Goal: Information Seeking & Learning: Learn about a topic

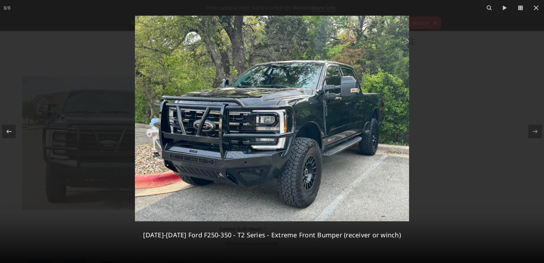
select select "3753"
select select "3752"
select select "3749"
select select "3746"
select select "3744"
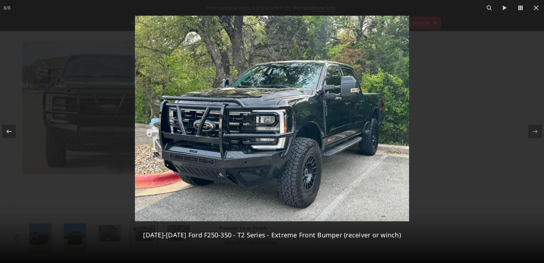
click at [214, 187] on img at bounding box center [272, 119] width 274 height 206
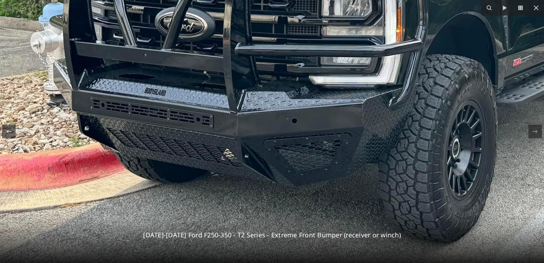
click at [228, 183] on img at bounding box center [365, 4] width 730 height 547
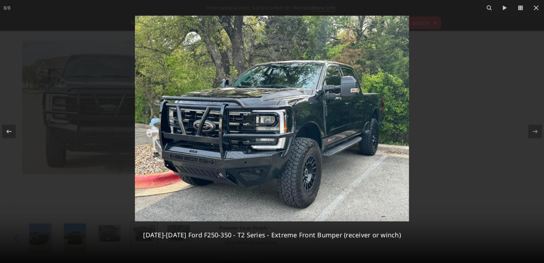
click at [228, 183] on img at bounding box center [272, 119] width 274 height 206
click at [6, 133] on icon at bounding box center [9, 131] width 9 height 9
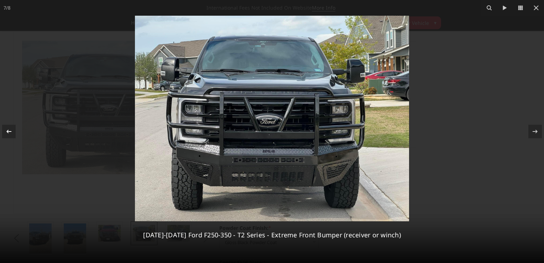
click at [6, 133] on icon at bounding box center [9, 131] width 9 height 9
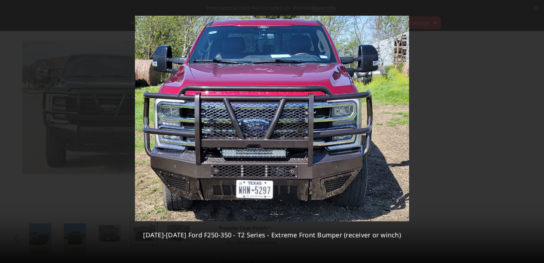
click at [6, 133] on div "6 / [PHONE_NUMBER][DATE][DATE] Ford F250-350 - T2 Series - Extreme Front Bumper…" at bounding box center [272, 131] width 544 height 263
click at [7, 130] on icon at bounding box center [9, 131] width 9 height 9
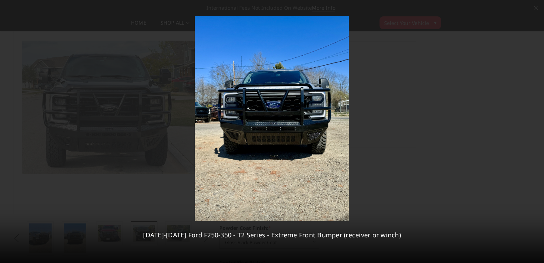
click at [7, 130] on div "5 / [PHONE_NUMBER][DATE][DATE] Ford F250-350 - T2 Series - Extreme Front Bumper…" at bounding box center [272, 131] width 544 height 263
click at [9, 133] on icon at bounding box center [9, 131] width 9 height 9
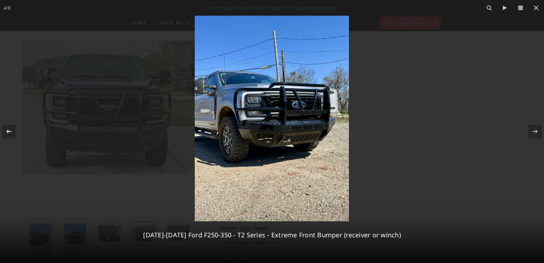
click at [9, 133] on icon at bounding box center [9, 131] width 9 height 9
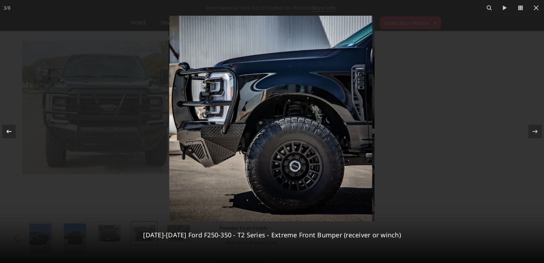
click at [9, 133] on div "3 / [PHONE_NUMBER][DATE][DATE] Ford F250-350 - T2 Series - Extreme Front Bumper…" at bounding box center [272, 131] width 544 height 263
click at [9, 135] on icon at bounding box center [9, 131] width 9 height 9
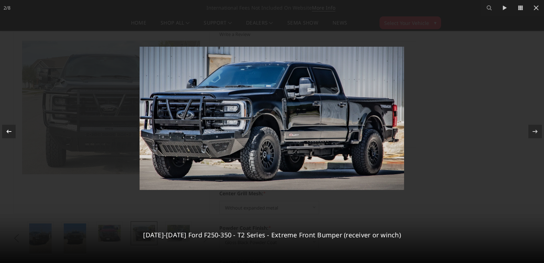
click at [9, 135] on icon at bounding box center [9, 131] width 9 height 9
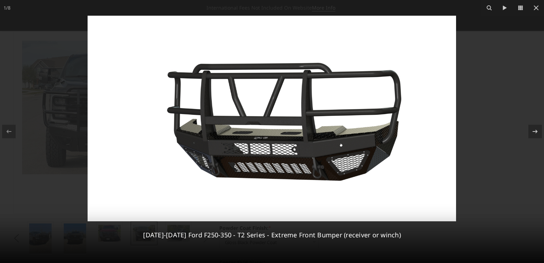
click at [9, 135] on div "1 / [PHONE_NUMBER][DATE][DATE] Ford F250-350 - T2 Series - Extreme Front Bumper…" at bounding box center [272, 131] width 544 height 263
click at [532, 129] on icon at bounding box center [535, 131] width 9 height 9
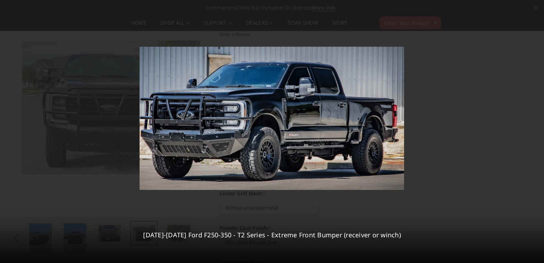
click at [532, 129] on div "2 / [PHONE_NUMBER][DATE][DATE] Ford F250-350 - T2 Series - Extreme Front Bumper…" at bounding box center [272, 131] width 544 height 263
click at [537, 132] on icon at bounding box center [535, 132] width 5 height 4
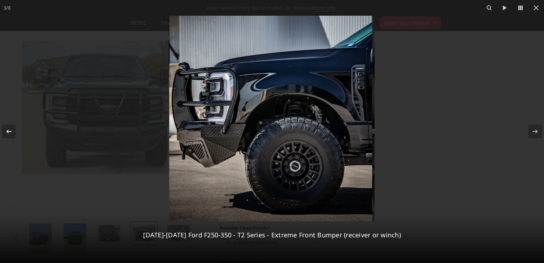
click at [11, 129] on icon at bounding box center [9, 131] width 9 height 9
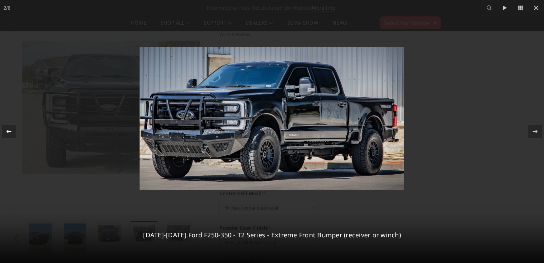
click at [11, 129] on icon at bounding box center [9, 131] width 9 height 9
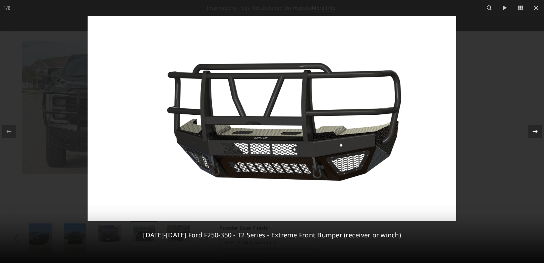
click at [538, 130] on icon at bounding box center [535, 131] width 9 height 9
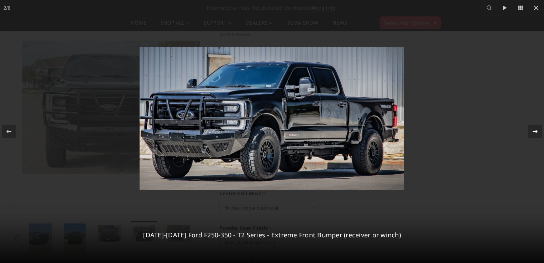
click at [538, 130] on icon at bounding box center [535, 131] width 9 height 9
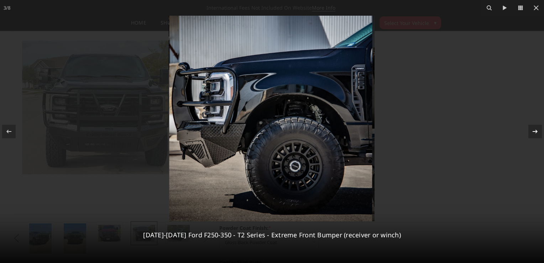
click at [538, 130] on icon at bounding box center [535, 131] width 9 height 9
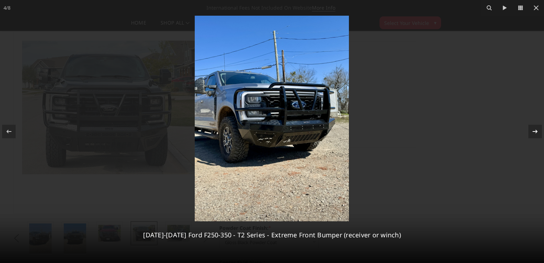
click at [538, 130] on icon at bounding box center [535, 131] width 9 height 9
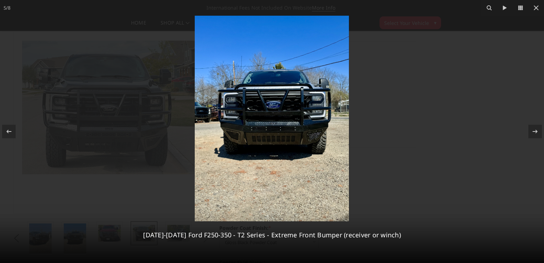
click at [278, 120] on img at bounding box center [272, 119] width 154 height 206
